Goal: Information Seeking & Learning: Learn about a topic

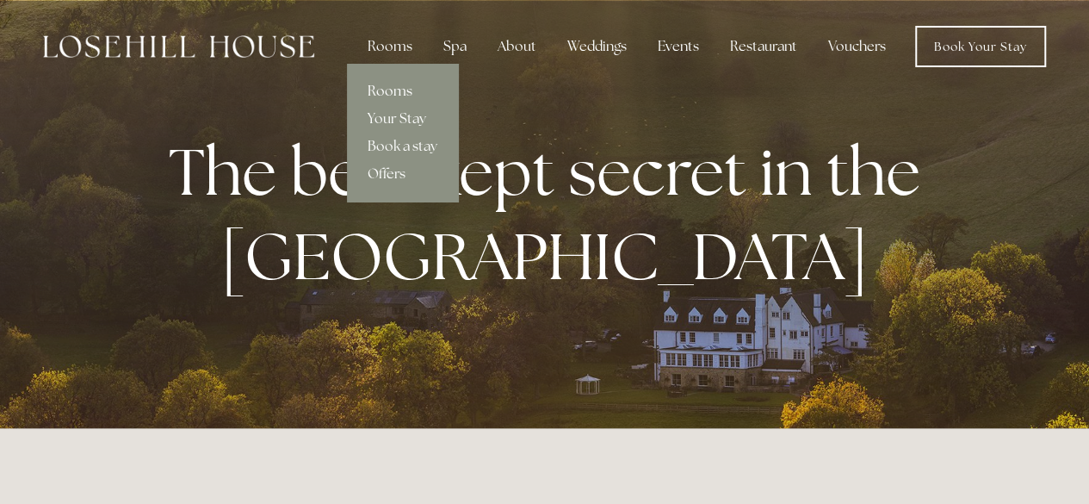
click at [389, 84] on link "Rooms" at bounding box center [402, 92] width 111 height 28
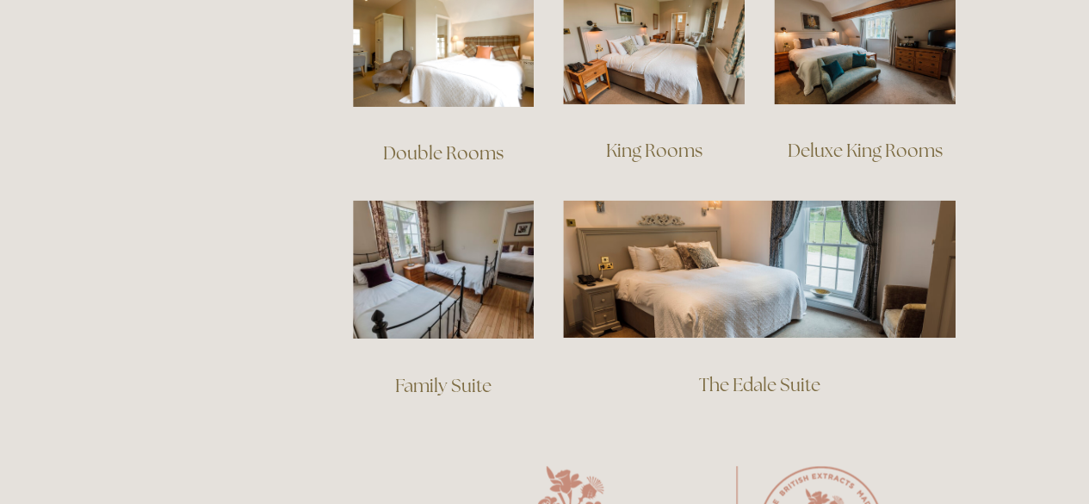
scroll to position [1033, 0]
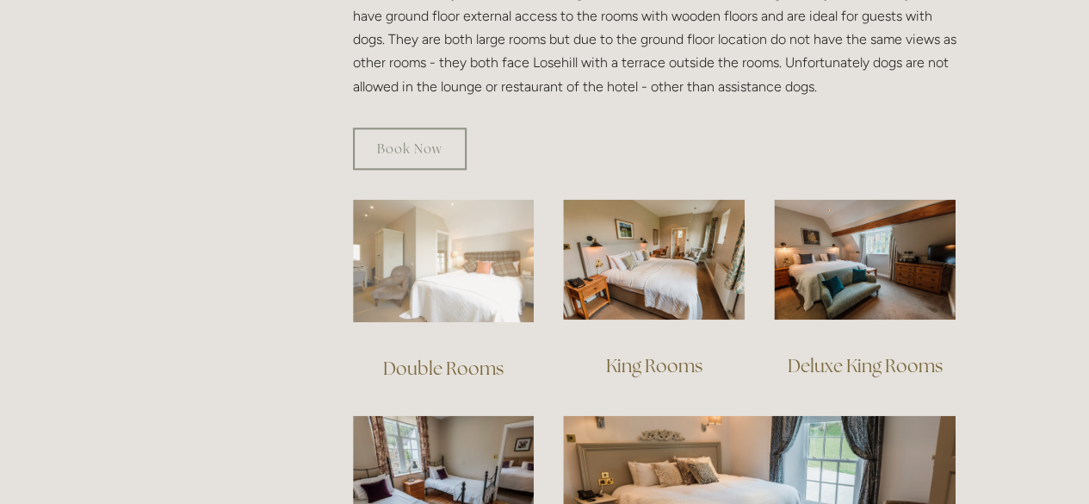
click at [506, 240] on img at bounding box center [444, 260] width 182 height 123
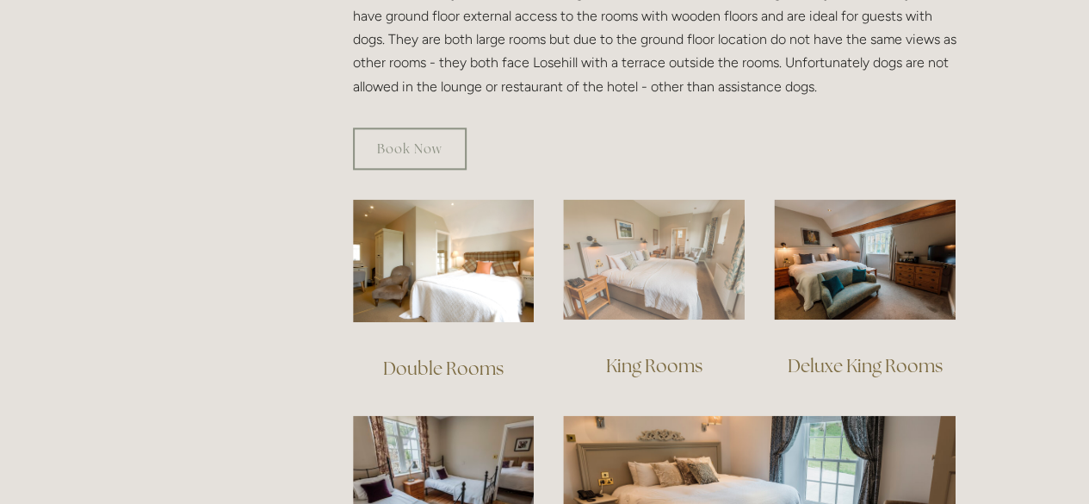
click at [636, 249] on img at bounding box center [654, 259] width 182 height 121
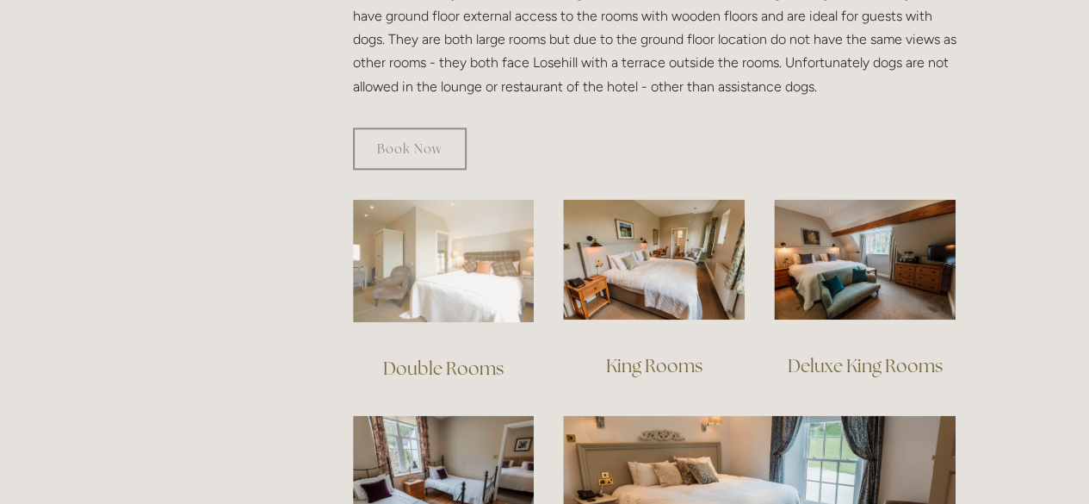
click at [432, 230] on img at bounding box center [444, 260] width 182 height 123
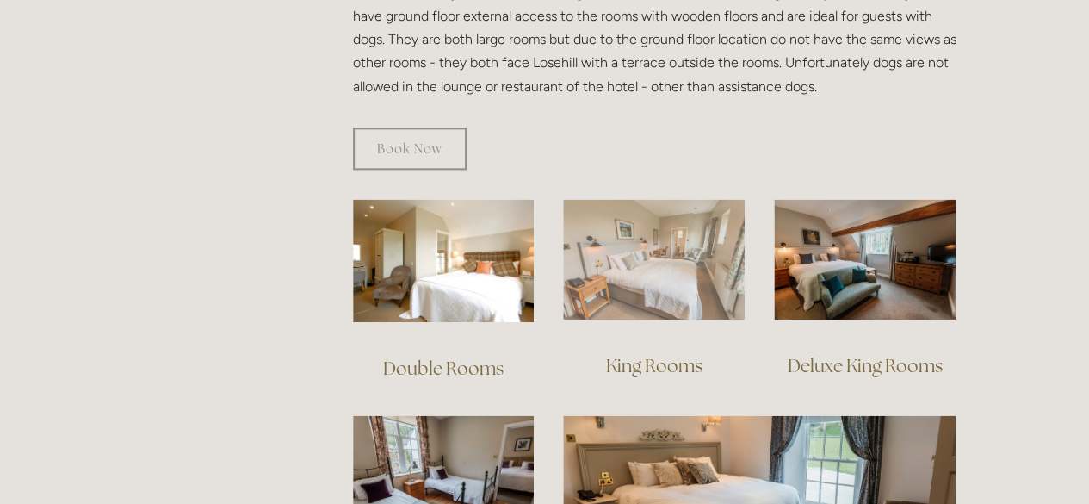
click at [614, 233] on img at bounding box center [654, 259] width 182 height 121
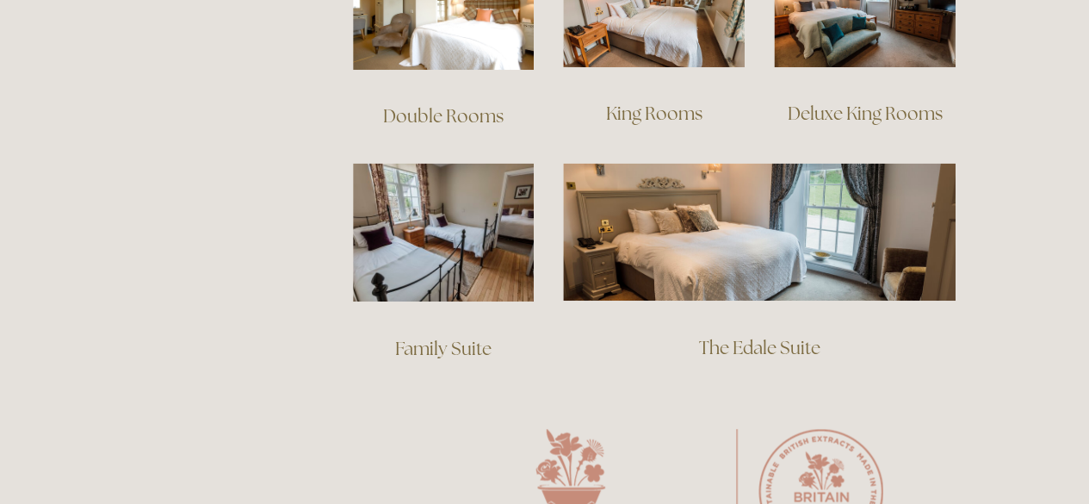
scroll to position [1292, 0]
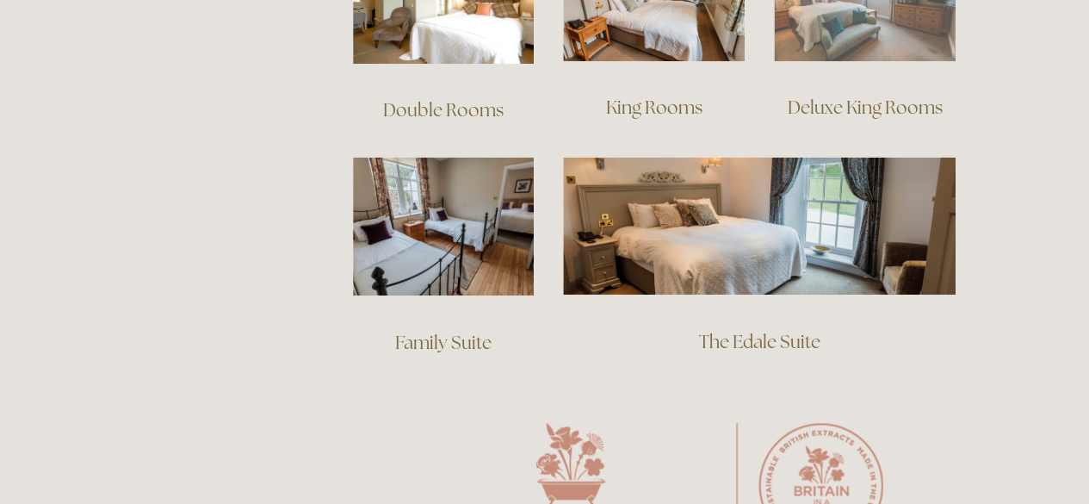
click at [882, 9] on img at bounding box center [865, 1] width 182 height 121
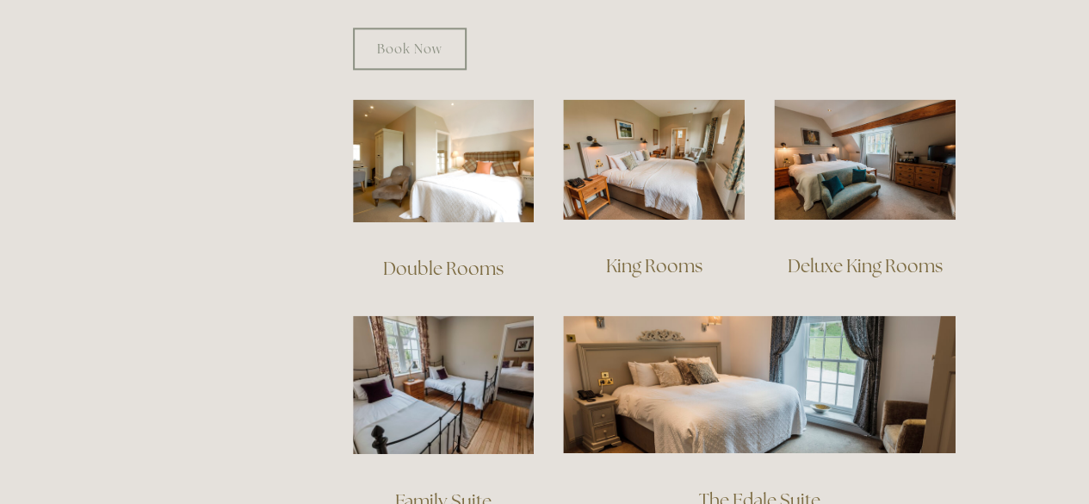
scroll to position [1206, 0]
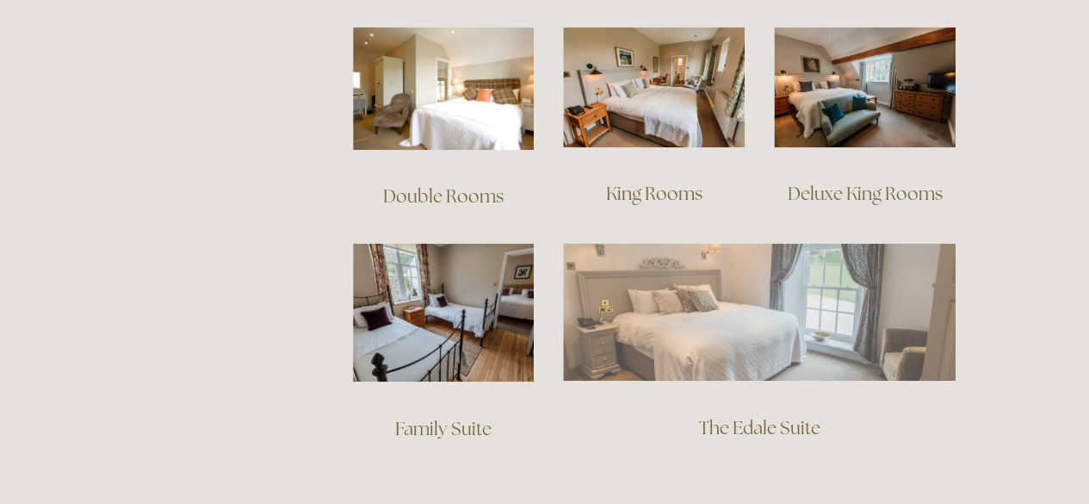
click at [742, 251] on img at bounding box center [759, 312] width 393 height 138
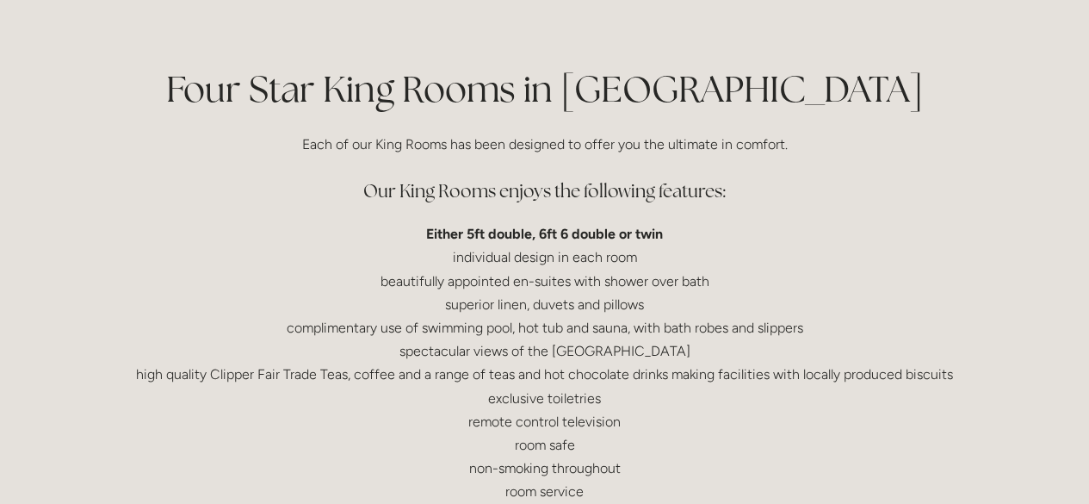
scroll to position [344, 0]
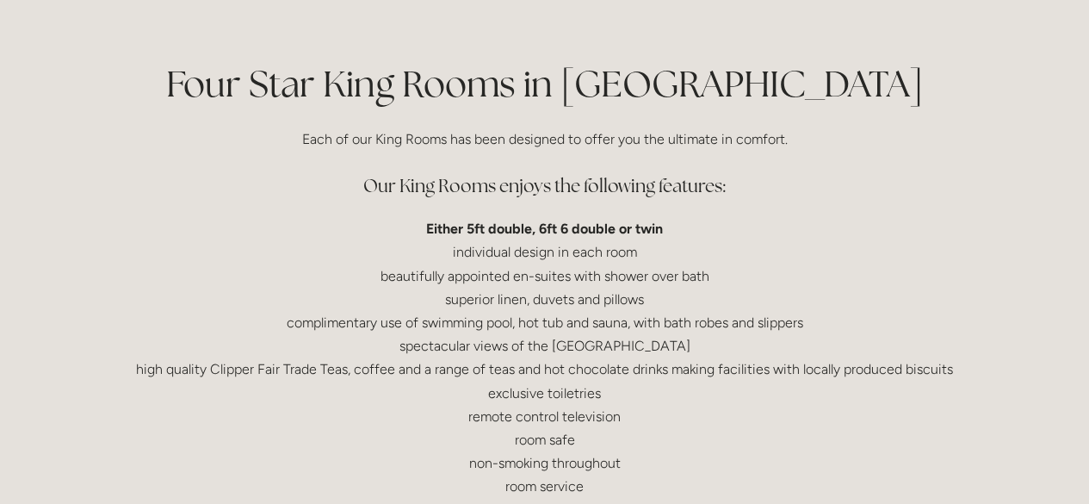
scroll to position [258, 0]
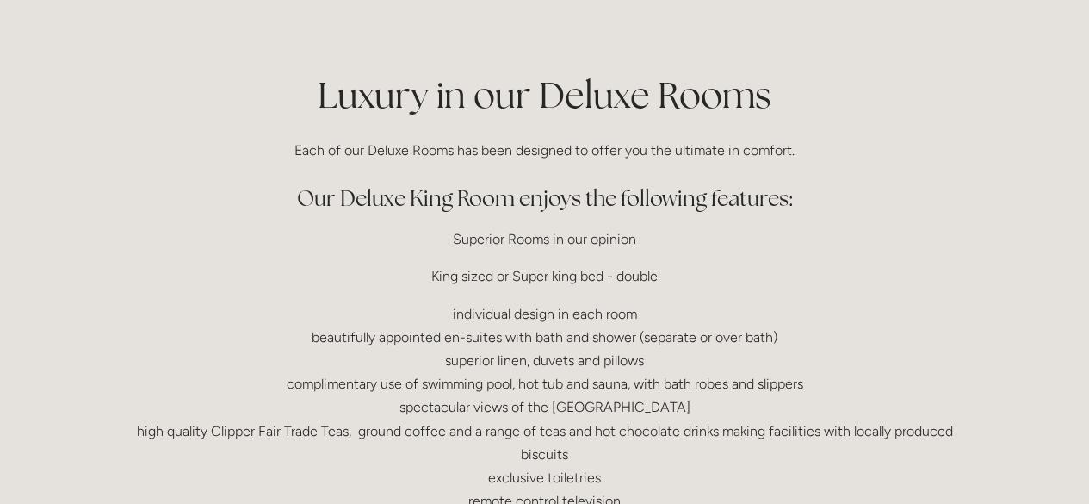
scroll to position [431, 0]
